Goal: Transaction & Acquisition: Book appointment/travel/reservation

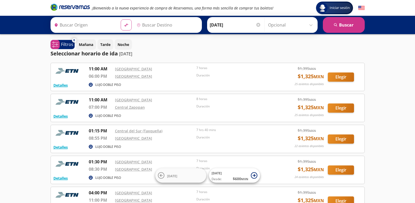
type input "[GEOGRAPHIC_DATA], [GEOGRAPHIC_DATA]"
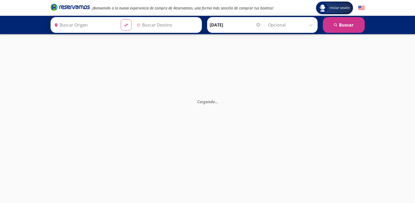
type input "[GEOGRAPHIC_DATA], [GEOGRAPHIC_DATA]"
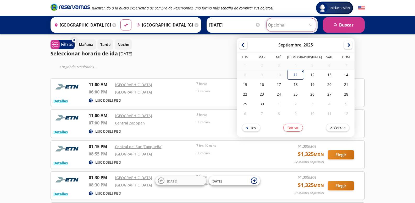
click at [281, 25] on input "Opcional" at bounding box center [291, 24] width 47 height 13
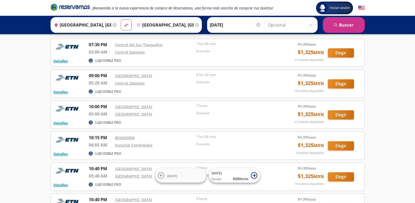
scroll to position [236, 0]
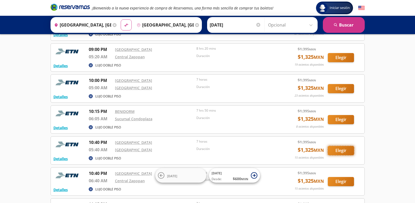
click at [337, 151] on button "Elegir" at bounding box center [341, 150] width 26 height 9
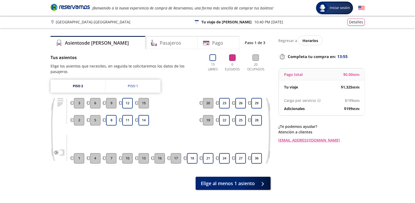
click at [75, 116] on button "2" at bounding box center [79, 120] width 10 height 10
click at [130, 115] on button "11" at bounding box center [127, 120] width 10 height 10
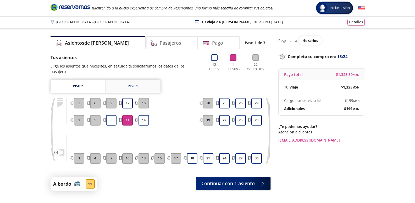
click at [125, 87] on link "Piso 1" at bounding box center [133, 85] width 55 height 13
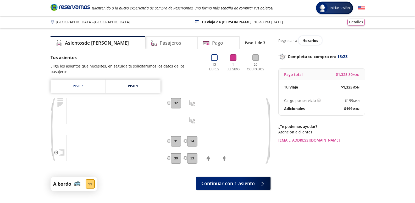
click at [129, 98] on div at bounding box center [128, 103] width 12 height 10
click at [88, 87] on div "Piso 2 Piso 1 30 31 32 33 34" at bounding box center [161, 125] width 220 height 92
click at [87, 84] on link "Piso 2" at bounding box center [78, 85] width 55 height 13
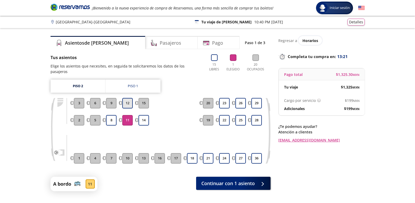
click at [127, 101] on button "12" at bounding box center [127, 103] width 10 height 10
click at [147, 116] on button "14" at bounding box center [144, 120] width 10 height 10
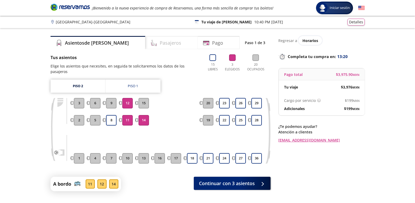
click at [148, 47] on div "Pasajeros" at bounding box center [171, 42] width 52 height 13
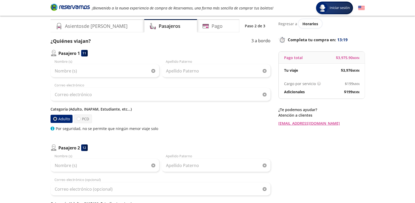
scroll to position [26, 0]
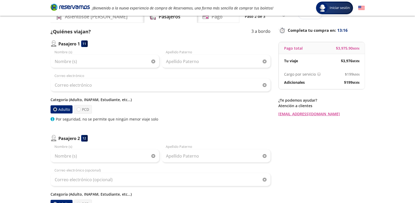
click at [77, 101] on p "Categoría (Adulto, INAPAM, Estudiante, etc...)" at bounding box center [161, 100] width 220 height 6
click at [94, 98] on p "Categoría (Adulto, INAPAM, Estudiante, etc...)" at bounding box center [161, 100] width 220 height 6
click at [135, 100] on p "Categoría (Adulto, INAPAM, Estudiante, etc...)" at bounding box center [161, 100] width 220 height 6
click at [83, 108] on label "PCD" at bounding box center [83, 109] width 18 height 9
click at [80, 108] on input "PCD" at bounding box center [78, 108] width 3 height 3
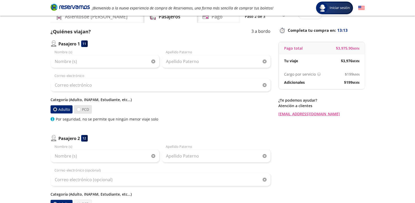
radio input "true"
click at [64, 111] on label "Adulto" at bounding box center [62, 109] width 23 height 9
click at [57, 111] on input "Adulto" at bounding box center [55, 109] width 4 height 4
radio input "true"
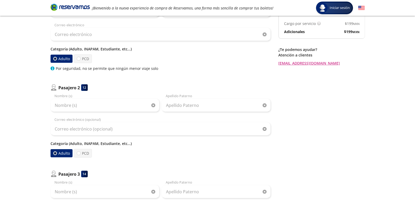
scroll to position [79, 0]
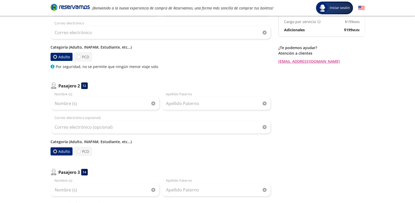
drag, startPoint x: 59, startPoint y: 143, endPoint x: 81, endPoint y: 142, distance: 21.5
click at [59, 143] on p "Categoría (Adulto, INAPAM, Estudiante, etc...)" at bounding box center [161, 142] width 220 height 6
click at [82, 141] on p "Categoría (Adulto, INAPAM, Estudiante, etc...)" at bounding box center [161, 142] width 220 height 6
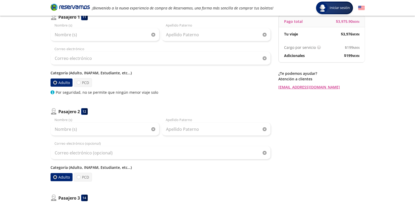
scroll to position [52, 0]
click at [80, 85] on label "PCD" at bounding box center [83, 83] width 19 height 9
click at [80, 85] on input "PCD" at bounding box center [78, 82] width 3 height 3
radio input "true"
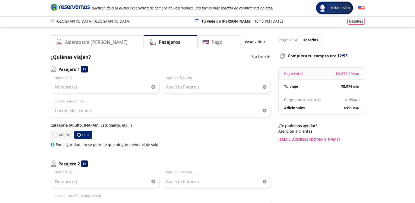
scroll to position [0, 0]
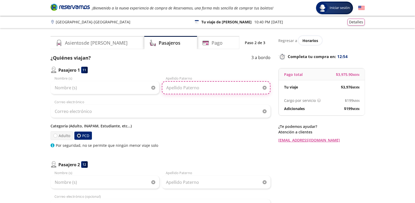
click at [223, 89] on input "Apellido Paterno" at bounding box center [216, 87] width 109 height 13
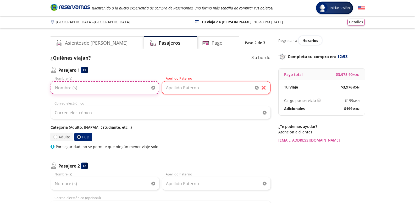
click at [138, 87] on input "Nombre (s)" at bounding box center [105, 87] width 109 height 13
click at [235, 91] on input "Apellido Paterno" at bounding box center [216, 87] width 109 height 13
click at [250, 78] on div "Apellido Paterno" at bounding box center [216, 86] width 109 height 20
click at [215, 103] on div "Correo electrónico" at bounding box center [161, 110] width 220 height 18
click at [68, 134] on label "Adulto" at bounding box center [61, 136] width 23 height 9
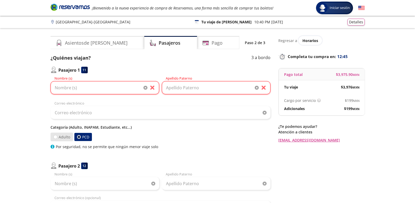
click at [57, 135] on input "Adulto" at bounding box center [55, 137] width 4 height 4
radio input "true"
radio input "false"
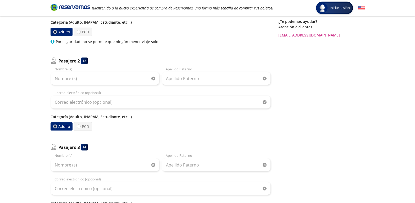
click at [59, 128] on label "Adulto" at bounding box center [61, 126] width 23 height 8
click at [57, 128] on input "Adulto" at bounding box center [55, 126] width 4 height 4
click at [182, 123] on div "Adulto PCD" at bounding box center [161, 126] width 220 height 9
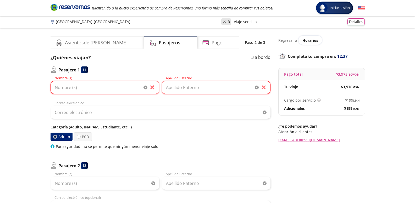
scroll to position [0, 0]
click at [106, 123] on div "Nombre (s) Apellido [PERSON_NAME] Correo electrónico Categoría (Adulto, INAPAM,…" at bounding box center [161, 112] width 220 height 73
click at [107, 126] on p "Categoría (Adulto, INAPAM, Estudiante, etc...)" at bounding box center [161, 127] width 220 height 6
click at [341, 119] on div "Regresar a Horarios Completa tu compra en : 12:22 Pago total $ 3,975.90 MXN Tu …" at bounding box center [322, 89] width 86 height 107
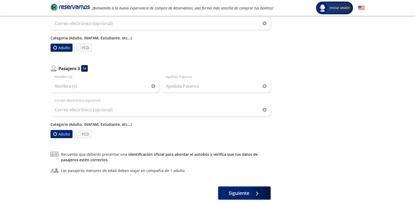
scroll to position [210, 0]
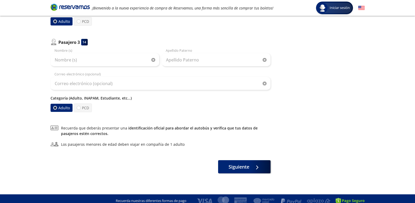
click at [154, 129] on link "identificación oficial para abordar el autobús y verifica que tus datos de pasa…" at bounding box center [159, 130] width 197 height 10
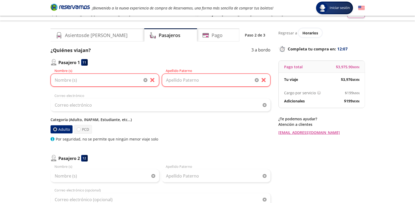
scroll to position [0, 0]
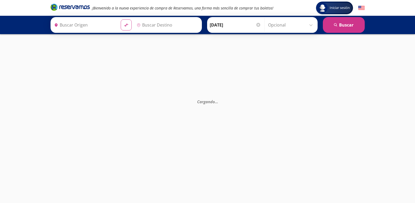
type input "[GEOGRAPHIC_DATA], [GEOGRAPHIC_DATA]"
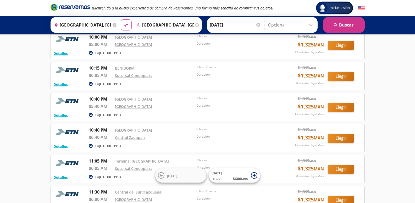
scroll to position [288, 0]
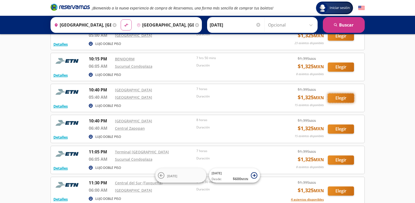
click at [347, 99] on button "Elegir" at bounding box center [341, 97] width 26 height 9
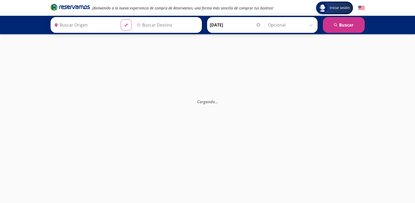
type input "[GEOGRAPHIC_DATA], [GEOGRAPHIC_DATA]"
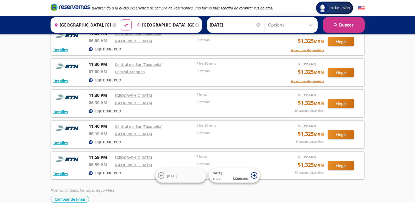
scroll to position [445, 0]
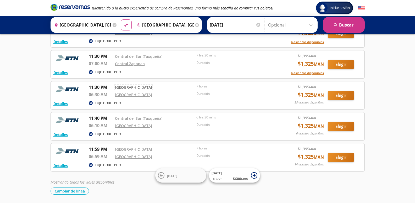
click at [128, 88] on link "[GEOGRAPHIC_DATA]" at bounding box center [133, 87] width 37 height 5
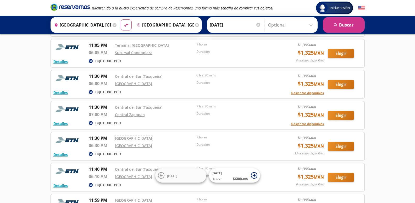
scroll to position [393, 0]
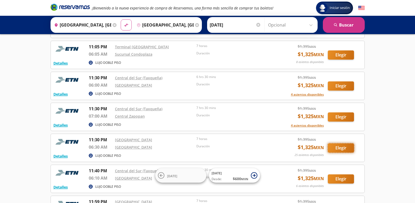
click at [337, 149] on button "Elegir" at bounding box center [341, 147] width 26 height 9
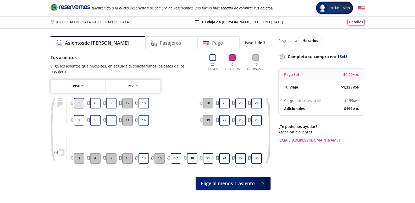
click at [81, 98] on button "3" at bounding box center [79, 103] width 10 height 10
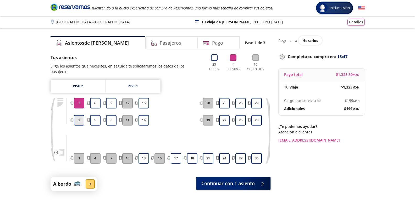
click at [78, 115] on button "2" at bounding box center [79, 120] width 10 height 10
click at [94, 98] on button "6" at bounding box center [95, 103] width 10 height 10
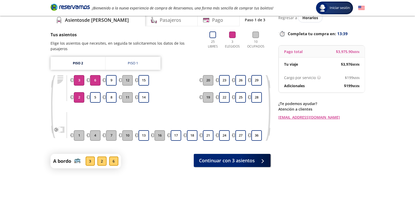
scroll to position [13, 0]
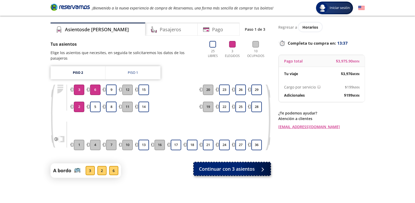
click at [225, 165] on span "Continuar con 3 asientos" at bounding box center [227, 168] width 56 height 7
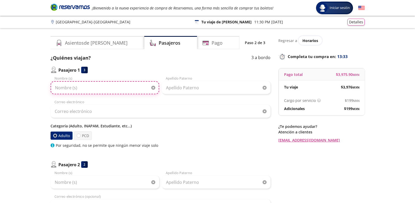
click at [79, 90] on input "Nombre (s)" at bounding box center [105, 87] width 109 height 13
type input "[PERSON_NAME]"
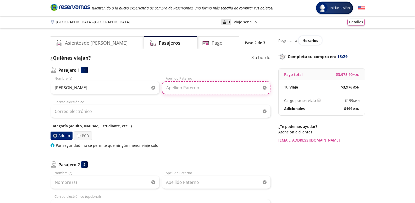
click at [179, 86] on input "Apellido Paterno" at bounding box center [216, 87] width 109 height 13
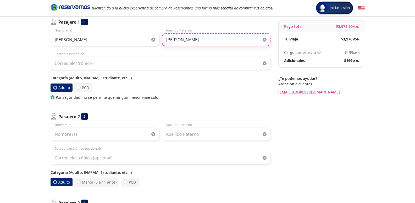
scroll to position [52, 0]
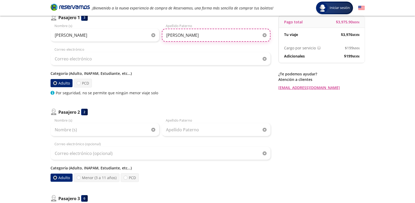
type input "[PERSON_NAME]"
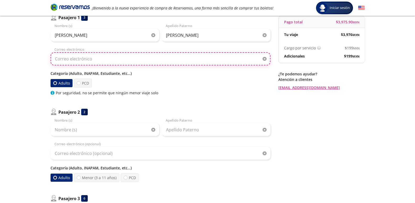
click at [86, 63] on input "Correo electrónico" at bounding box center [161, 58] width 220 height 13
type input "S"
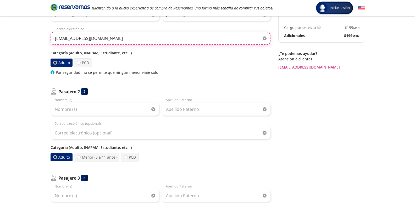
scroll to position [79, 0]
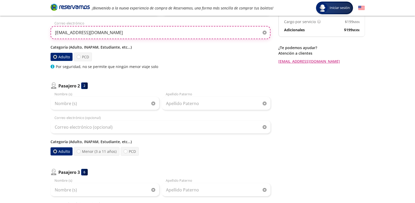
type input "[EMAIL_ADDRESS][DOMAIN_NAME]"
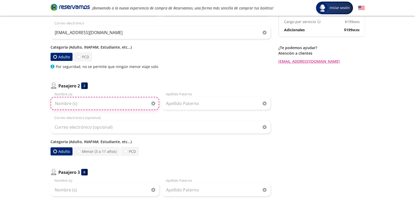
click at [88, 107] on input "Nombre (s)" at bounding box center [105, 103] width 109 height 13
type input "e"
type input "[PERSON_NAME]"
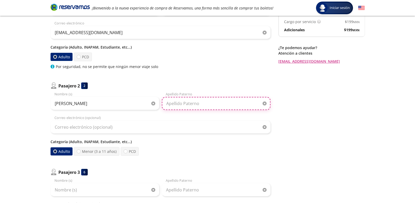
click at [184, 104] on input "Apellido Paterno" at bounding box center [216, 103] width 109 height 13
type input "v"
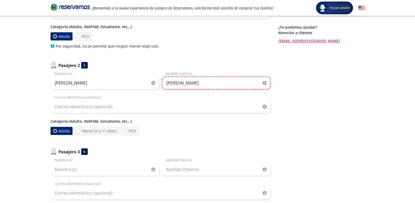
scroll to position [131, 0]
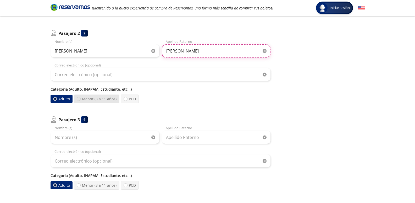
type input "[PERSON_NAME]"
click at [78, 97] on div at bounding box center [79, 99] width 4 height 4
click at [78, 97] on input "Menor (3 a 11 años)" at bounding box center [78, 98] width 3 height 3
radio input "true"
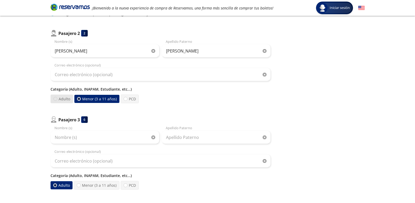
click at [56, 98] on div at bounding box center [55, 99] width 4 height 4
click at [56, 98] on input "Adulto" at bounding box center [55, 99] width 4 height 4
radio input "true"
radio input "false"
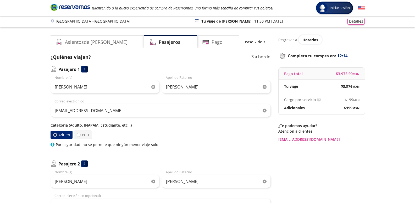
scroll to position [0, 0]
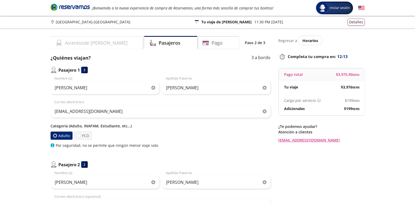
click at [95, 46] on div "Asientos de [PERSON_NAME]" at bounding box center [98, 42] width 94 height 13
